Goal: Download file/media: Obtain a digital file from the website

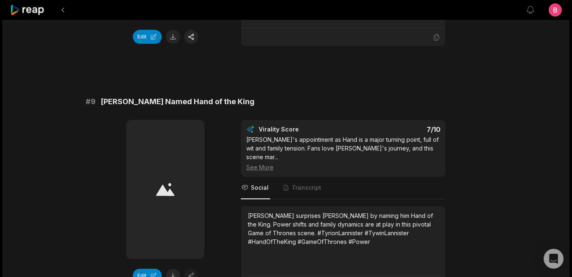
scroll to position [1983, 0]
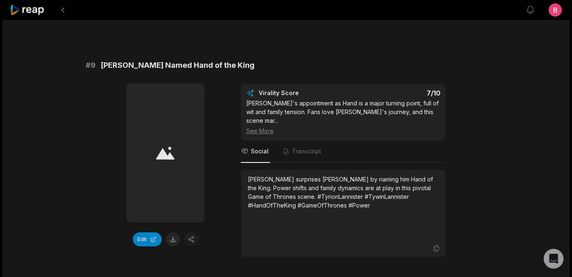
click at [173, 7] on button at bounding box center [173, 0] width 14 height 14
drag, startPoint x: 269, startPoint y: 59, endPoint x: 106, endPoint y: 55, distance: 163.1
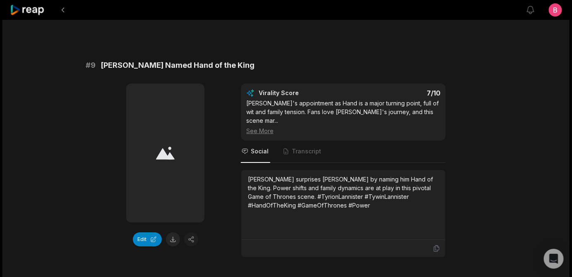
copy span "Ned and Jon's Secret Conversation"
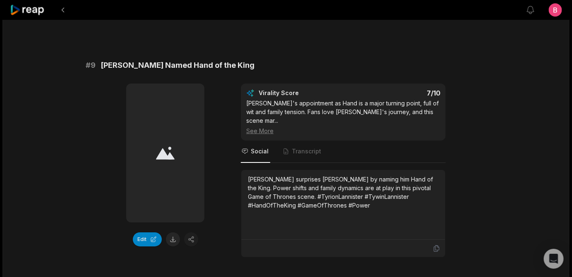
click at [437, 5] on icon at bounding box center [436, 0] width 7 height 7
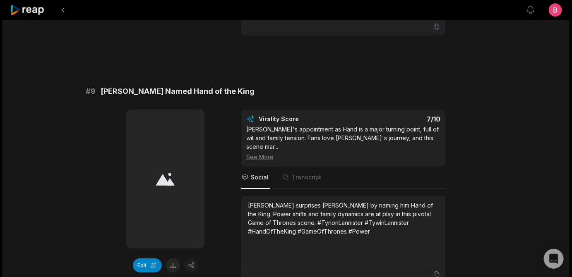
click at [135, 7] on button "Edit" at bounding box center [147, 0] width 29 height 14
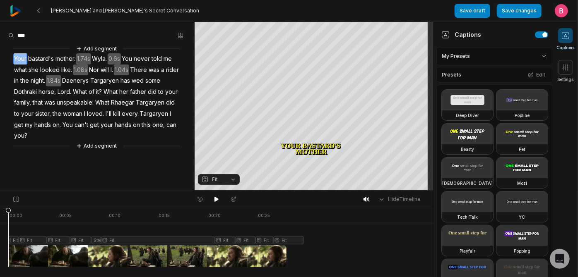
drag, startPoint x: 12, startPoint y: 63, endPoint x: 34, endPoint y: 69, distance: 22.3
click at [34, 69] on div "Add segment Your bastard's mother. 1.74s Wyla. 0.6s You never told me what she …" at bounding box center [97, 97] width 195 height 106
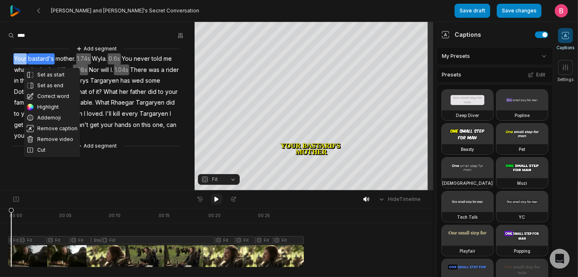
click at [217, 202] on icon at bounding box center [216, 199] width 4 height 5
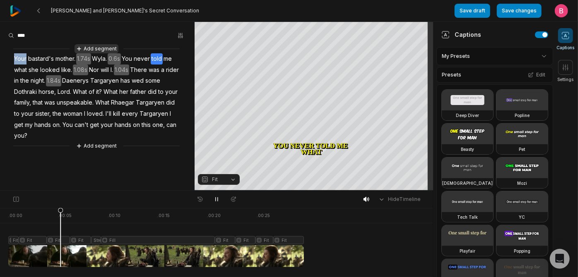
click at [96, 53] on button "Add segment" at bounding box center [97, 48] width 44 height 9
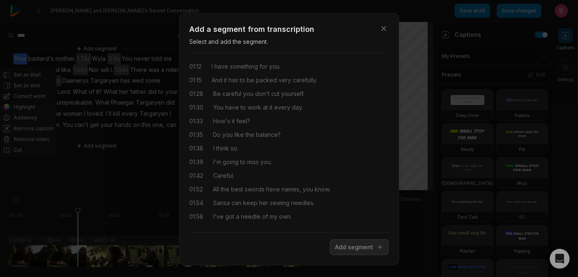
scroll to position [181, 0]
click at [382, 31] on icon "button" at bounding box center [384, 28] width 4 height 4
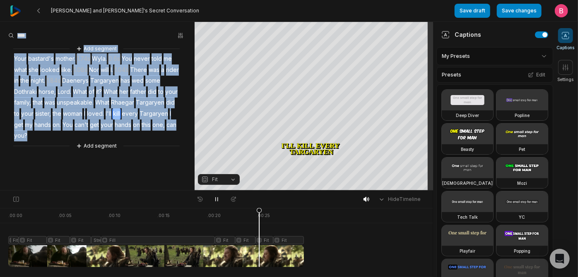
scroll to position [0, 0]
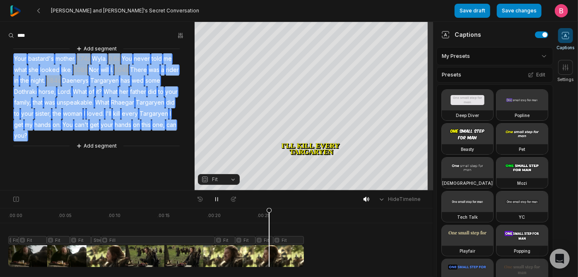
drag, startPoint x: 138, startPoint y: 168, endPoint x: 17, endPoint y: 64, distance: 158.8
click at [17, 64] on div "Add segment Your bastard's mother. 1.74s Wyla. 0.6s You never told me what she …" at bounding box center [97, 97] width 195 height 106
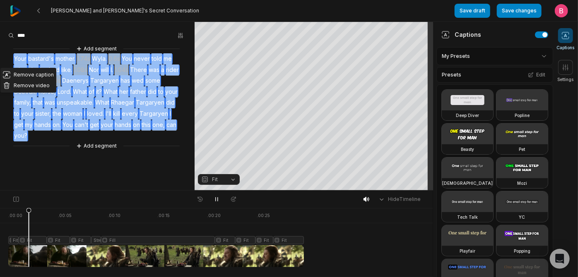
drag, startPoint x: 24, startPoint y: 94, endPoint x: 30, endPoint y: 95, distance: 5.9
click at [24, 91] on button "Remove video" at bounding box center [28, 85] width 56 height 11
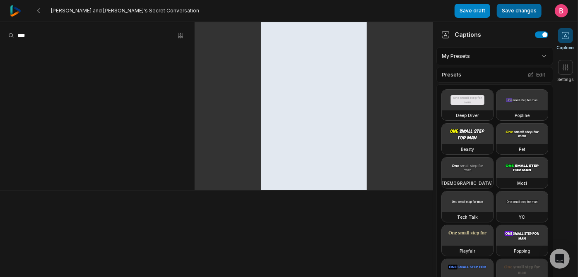
click at [509, 6] on button "Save changes" at bounding box center [519, 11] width 45 height 14
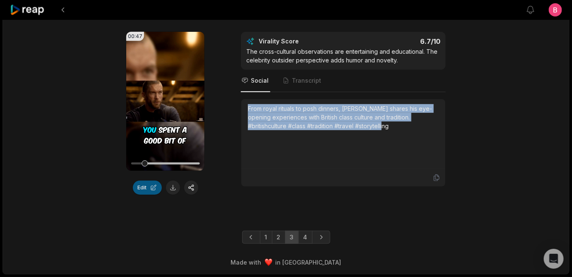
click at [148, 195] on button "Edit" at bounding box center [147, 188] width 29 height 14
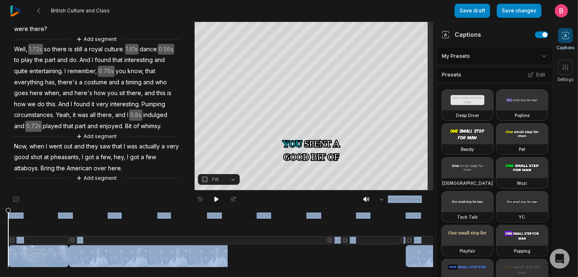
scroll to position [158, 0]
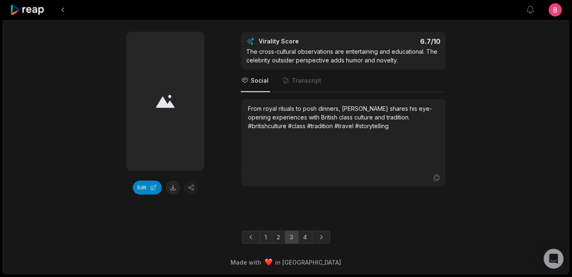
click at [309, 236] on link "4" at bounding box center [305, 237] width 14 height 13
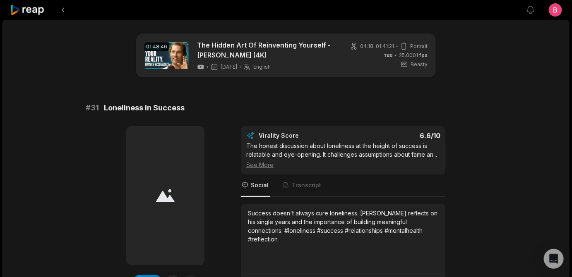
scroll to position [157, 0]
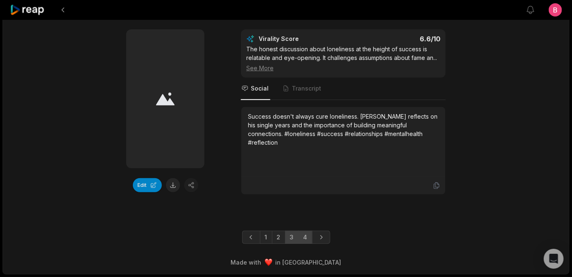
click at [292, 231] on link "3" at bounding box center [292, 237] width 14 height 13
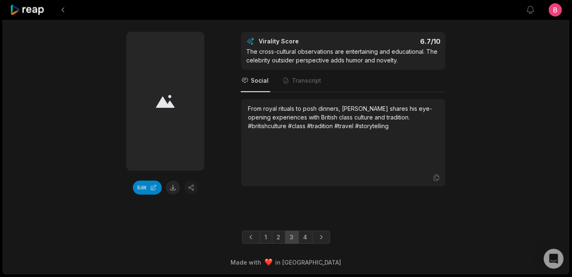
scroll to position [2565, 0]
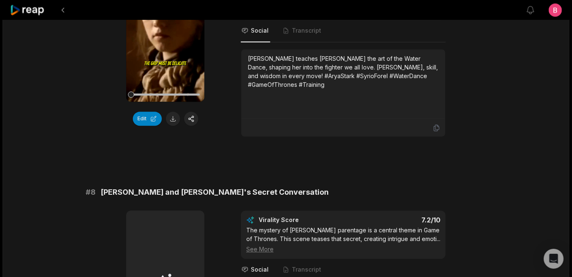
scroll to position [1717, 0]
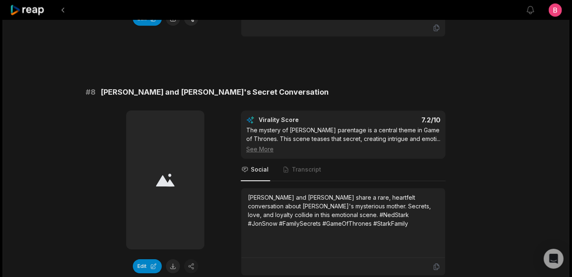
click at [176, 26] on button at bounding box center [173, 19] width 14 height 14
drag, startPoint x: 274, startPoint y: 54, endPoint x: 106, endPoint y: 54, distance: 168.5
copy span "Syrio Teaches Arya the Water Dance"
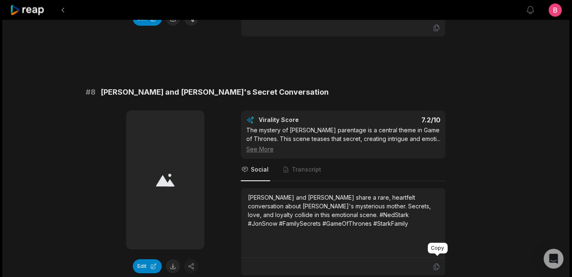
click at [436, 31] on icon at bounding box center [436, 27] width 7 height 7
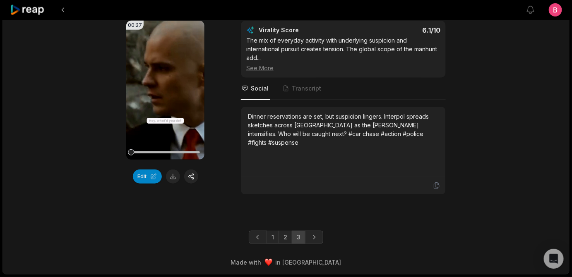
scroll to position [2314, 0]
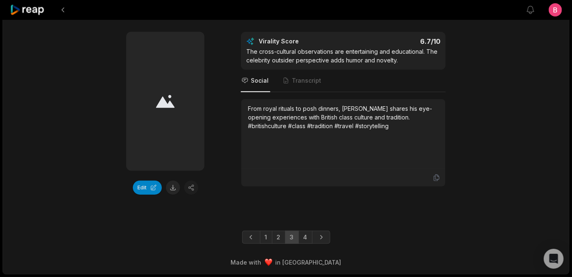
scroll to position [2264, 0]
drag, startPoint x: 440, startPoint y: 176, endPoint x: 252, endPoint y: 171, distance: 188.4
drag, startPoint x: 438, startPoint y: 176, endPoint x: 253, endPoint y: 174, distance: 185.9
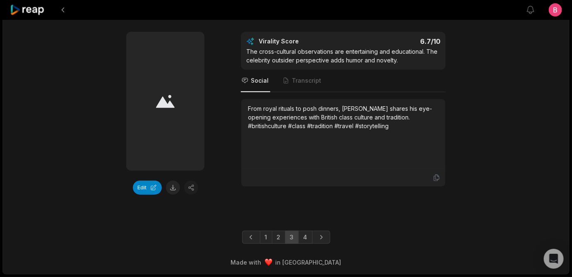
copy div "[PERSON_NAME]'s mother proves that sometimes, denial"
drag, startPoint x: 206, startPoint y: 50, endPoint x: 107, endPoint y: 53, distance: 99.0
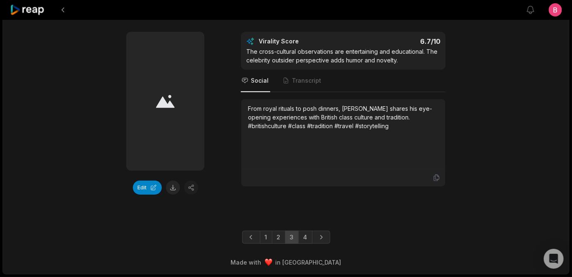
copy span "The Value of Denial"
drag, startPoint x: 200, startPoint y: 49, endPoint x: 113, endPoint y: 46, distance: 87.8
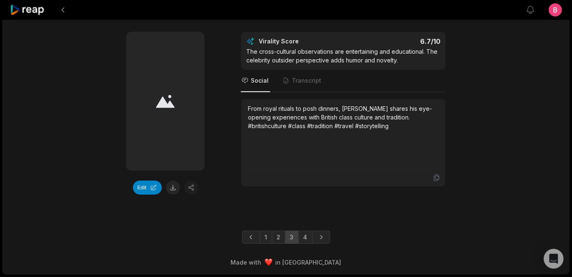
drag, startPoint x: 259, startPoint y: 185, endPoint x: 350, endPoint y: 185, distance: 91.1
copy div "a powerful tool for survival"
